Goal: Communication & Community: Share content

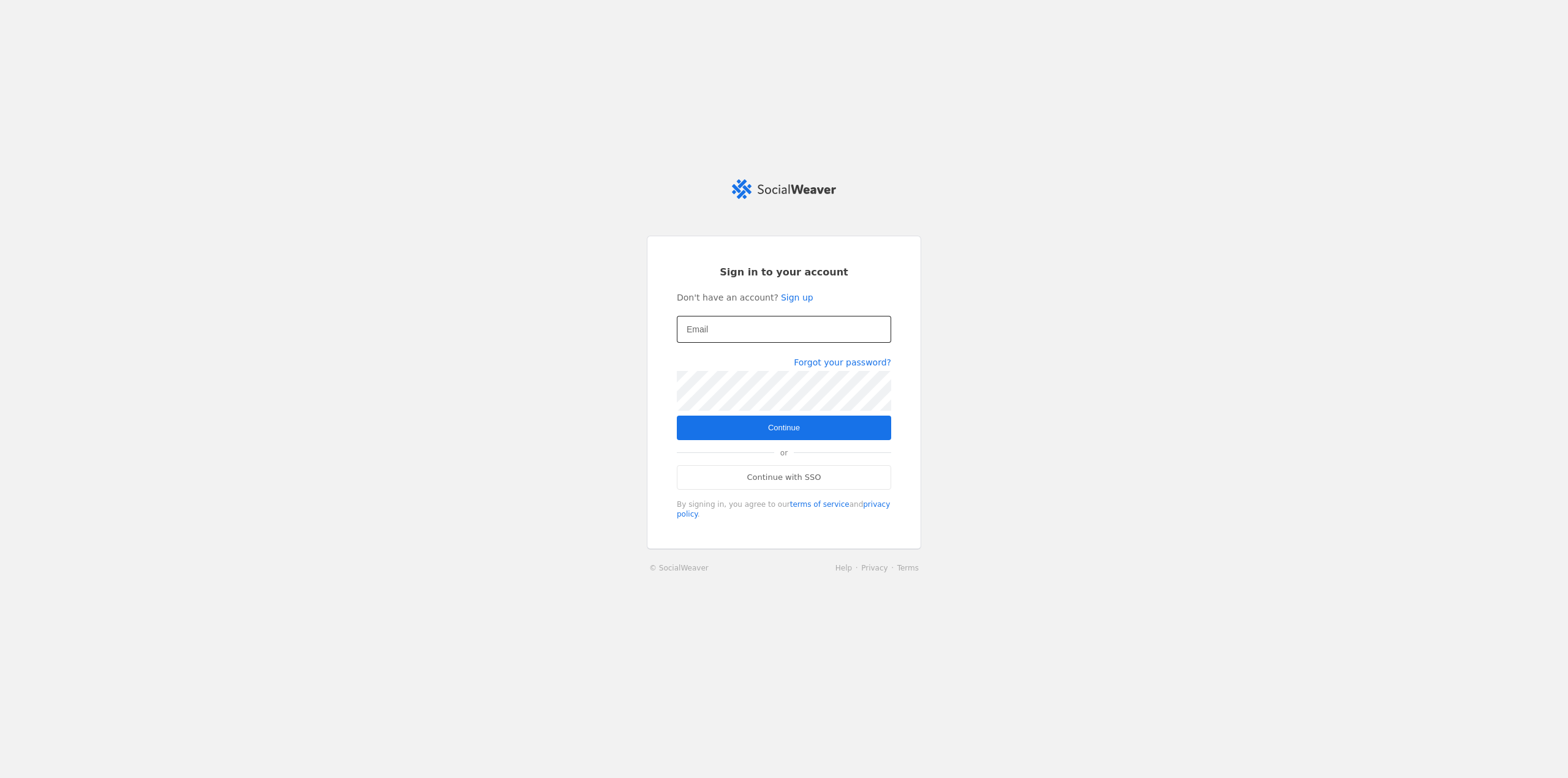
click at [728, 337] on input "Email" at bounding box center [784, 329] width 195 height 15
type input "[EMAIL_ADDRESS][PERSON_NAME][DOMAIN_NAME]"
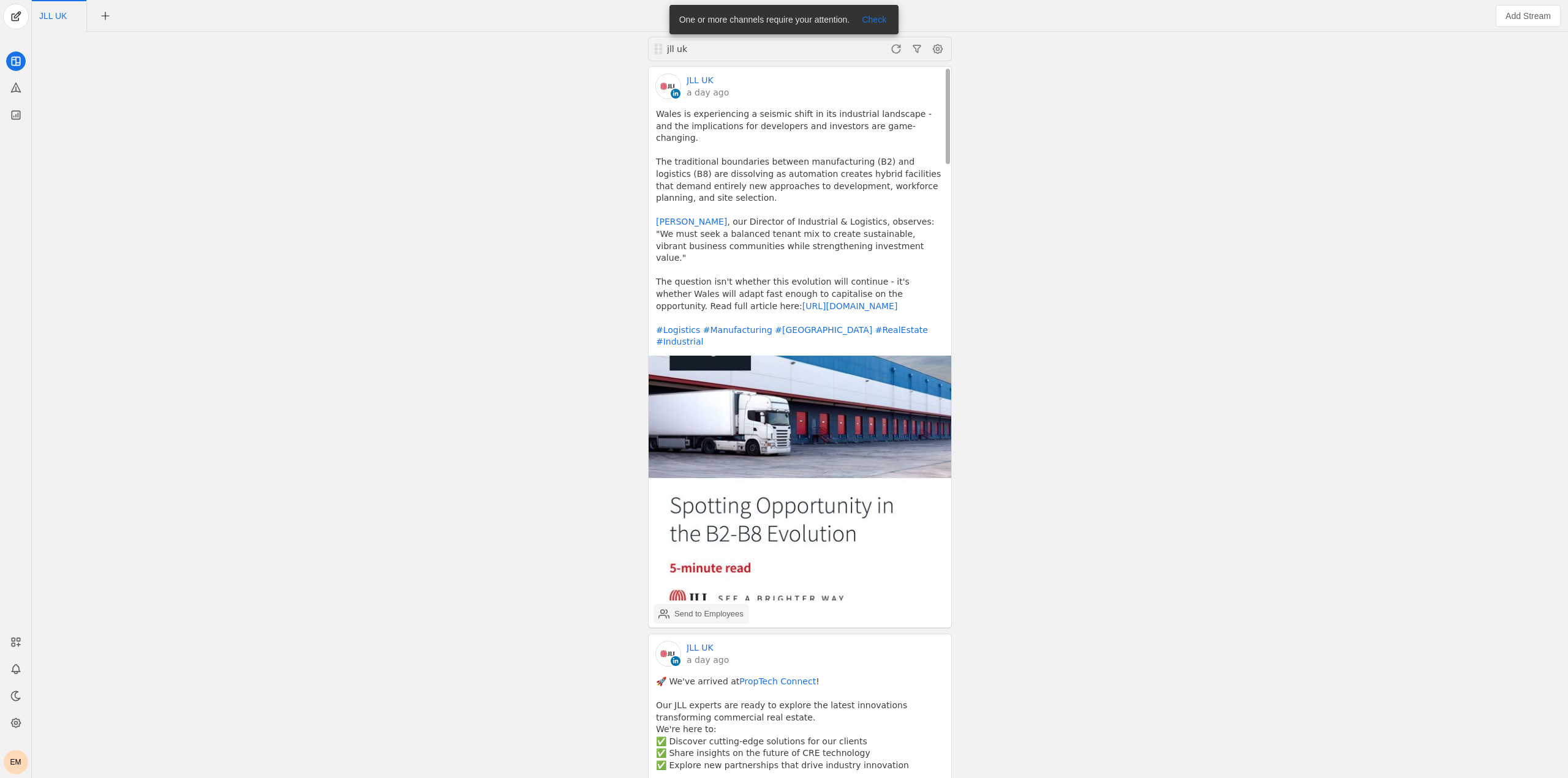
click at [678, 608] on div "Send to Employees" at bounding box center [709, 615] width 69 height 12
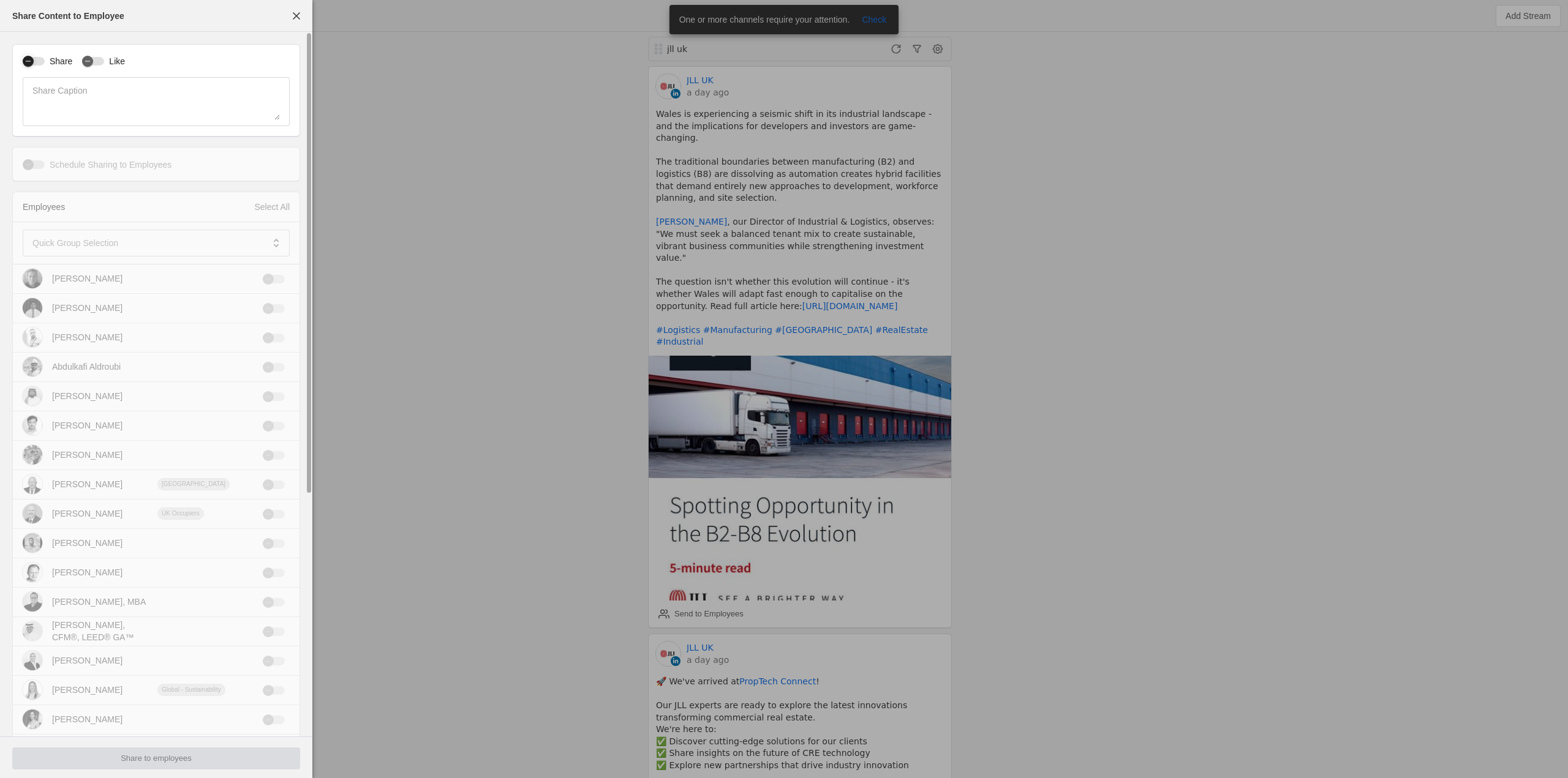
click at [27, 64] on div "button" at bounding box center [28, 61] width 11 height 11
click at [87, 62] on icon "button" at bounding box center [87, 61] width 7 height 7
click at [67, 250] on mat-label "Quick Group Selection" at bounding box center [75, 243] width 86 height 15
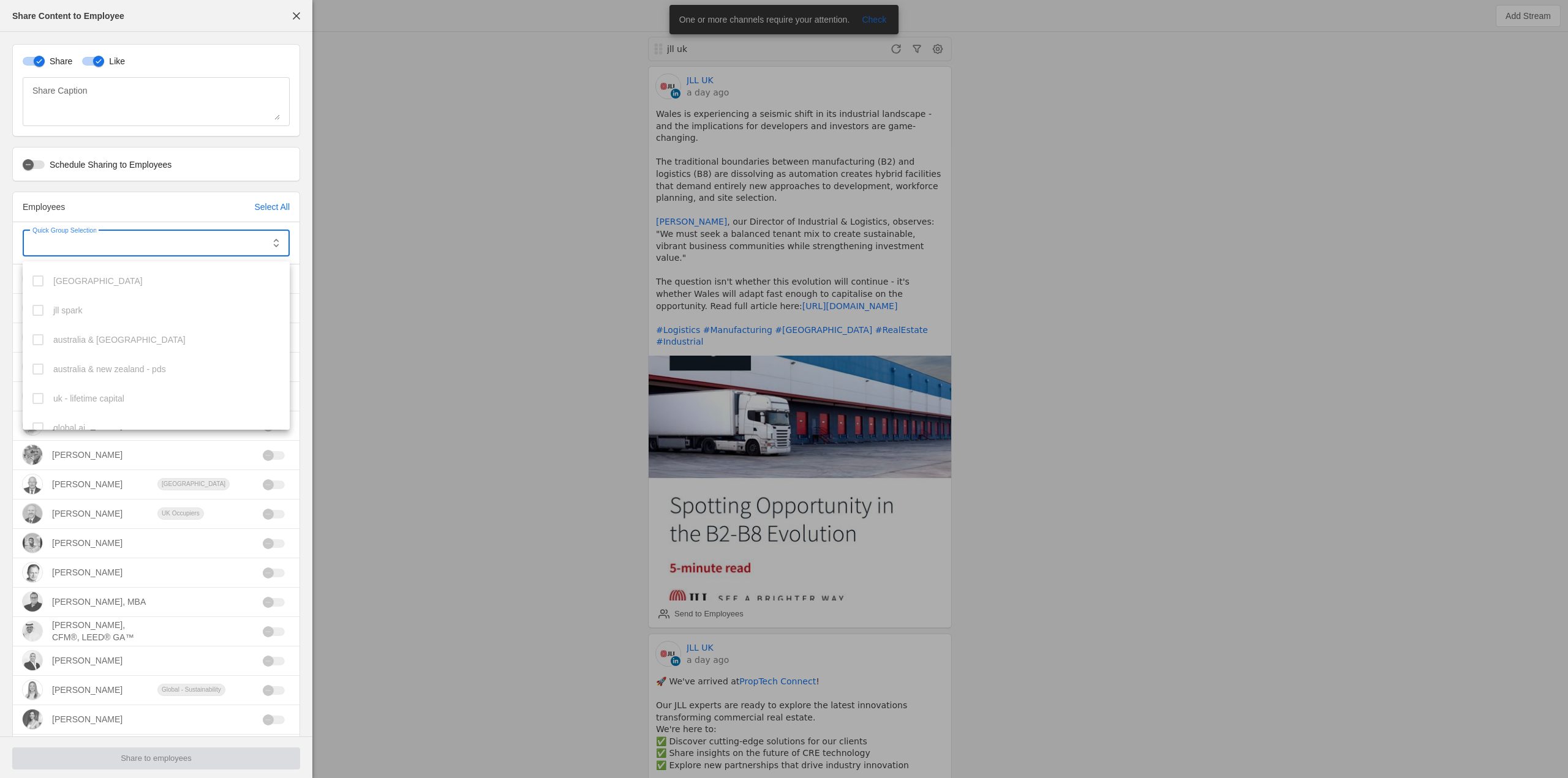
scroll to position [336, 0]
click at [34, 413] on mat-pseudo-checkbox at bounding box center [38, 416] width 11 height 11
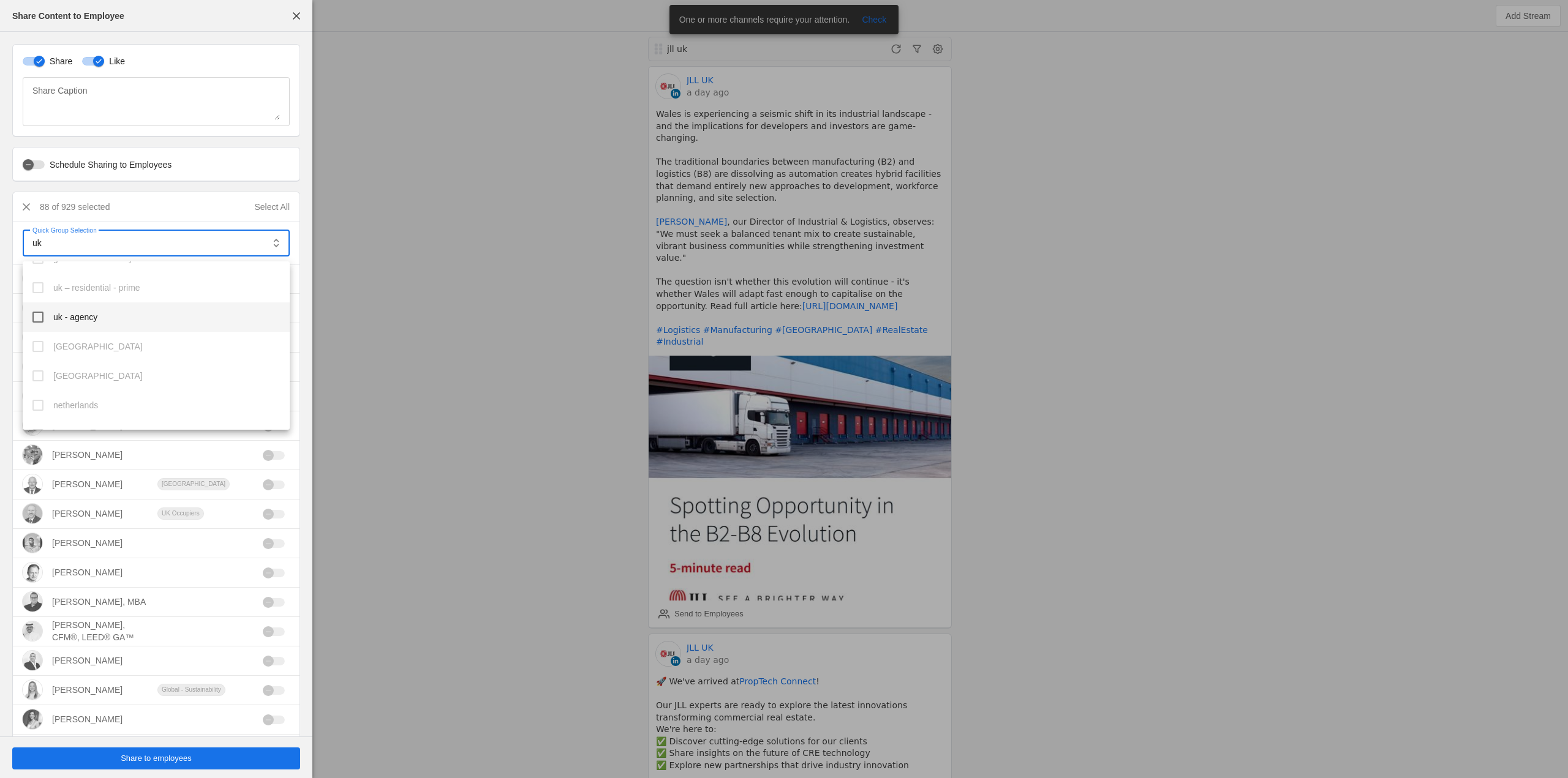
click at [46, 316] on mat-option "uk - agency" at bounding box center [156, 317] width 267 height 29
click at [39, 366] on mat-option "uk investors" at bounding box center [156, 371] width 267 height 29
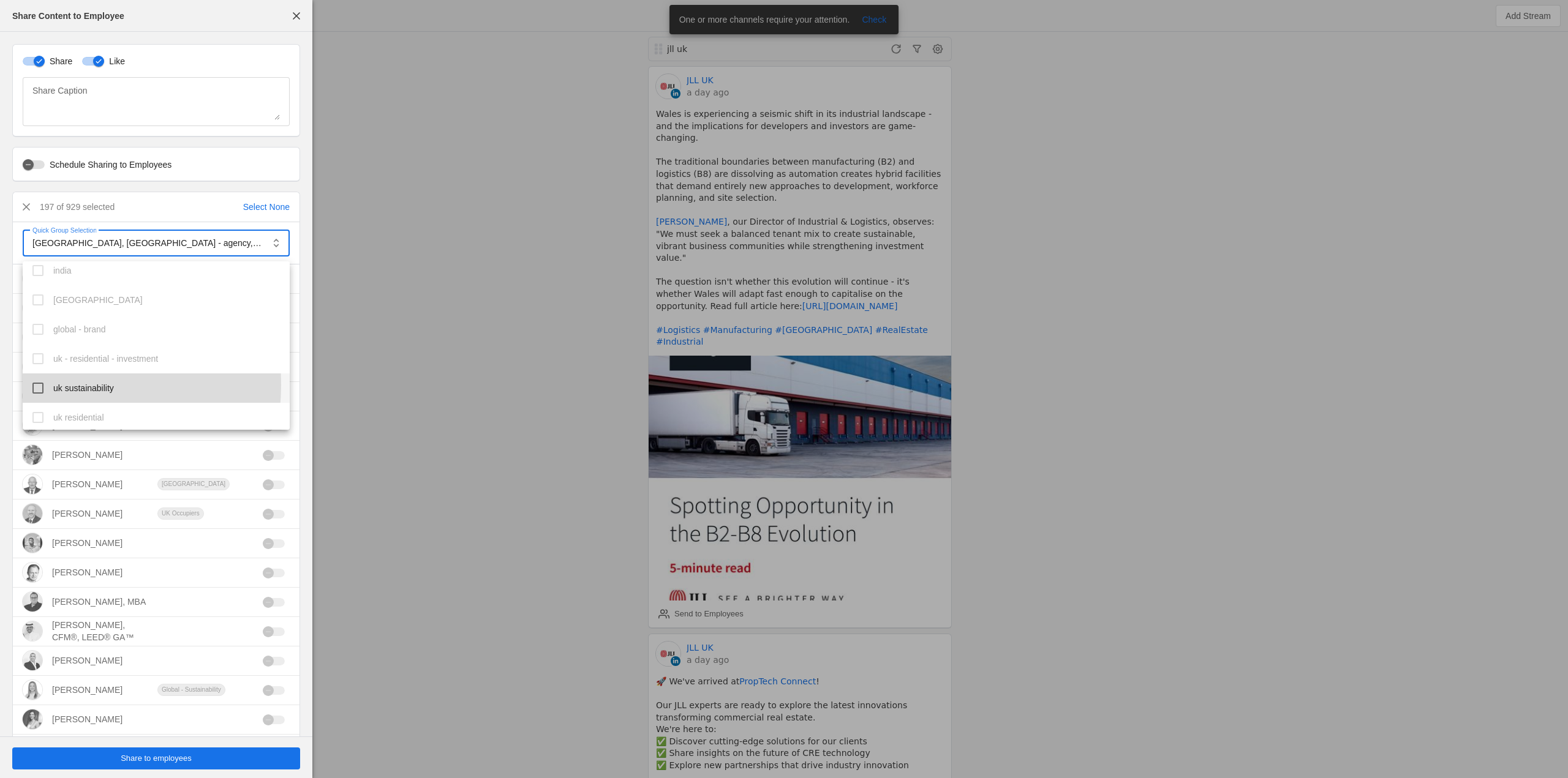
click at [39, 385] on mat-pseudo-checkbox at bounding box center [38, 388] width 11 height 11
click at [32, 376] on mat-option "uk corporate" at bounding box center [156, 371] width 267 height 29
drag, startPoint x: 403, startPoint y: 286, endPoint x: 401, endPoint y: 293, distance: 7.3
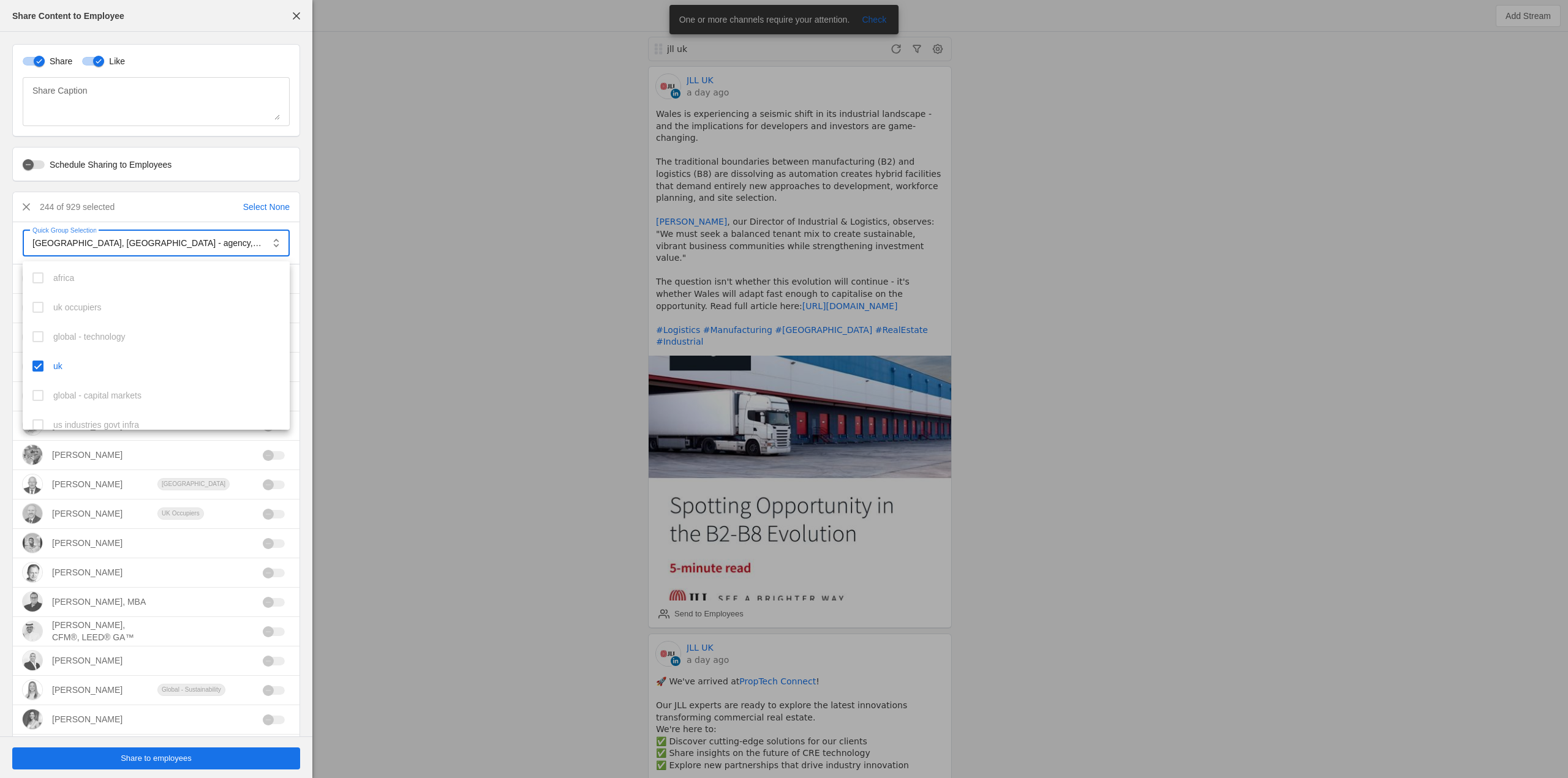
click at [404, 286] on div at bounding box center [784, 389] width 1568 height 778
click at [190, 761] on span "Share to employees" at bounding box center [156, 759] width 71 height 12
